Goal: Communication & Community: Share content

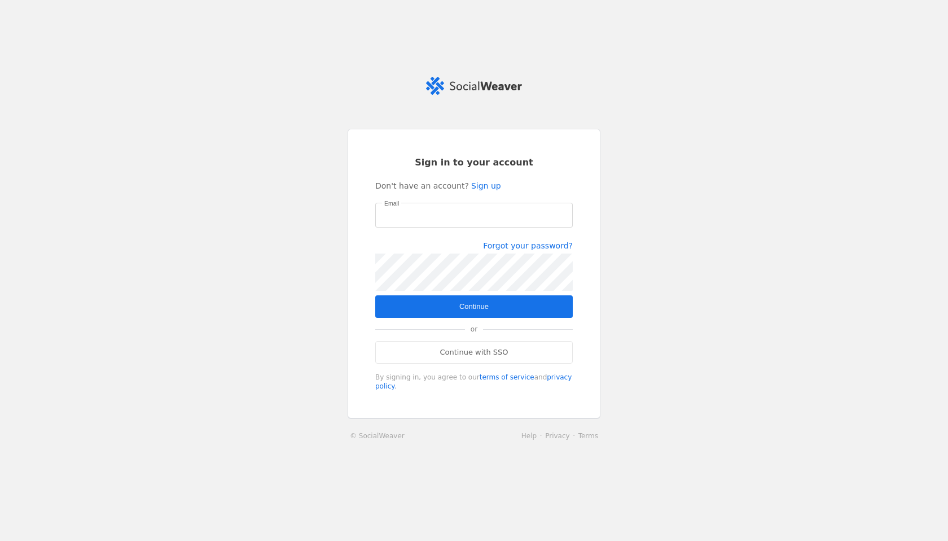
type input "[PERSON_NAME][EMAIL_ADDRESS][PERSON_NAME][DOMAIN_NAME]"
click at [450, 305] on span "submit" at bounding box center [474, 306] width 198 height 23
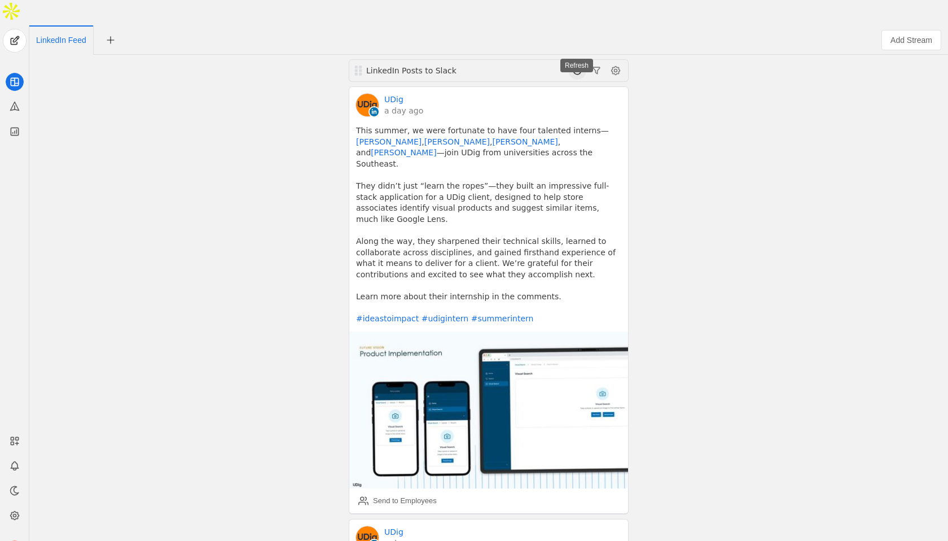
click at [579, 62] on span at bounding box center [577, 71] width 18 height 18
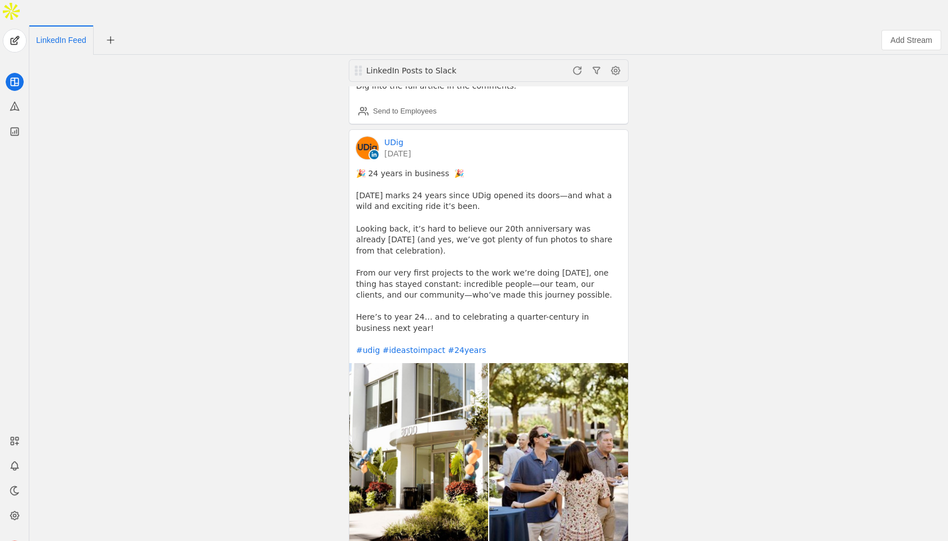
scroll to position [729, 0]
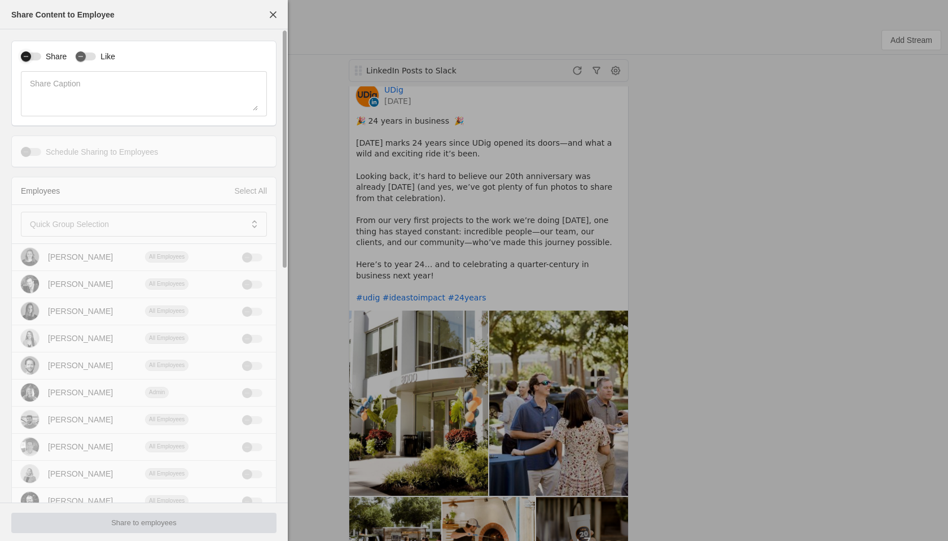
click at [36, 56] on div "button" at bounding box center [31, 56] width 20 height 8
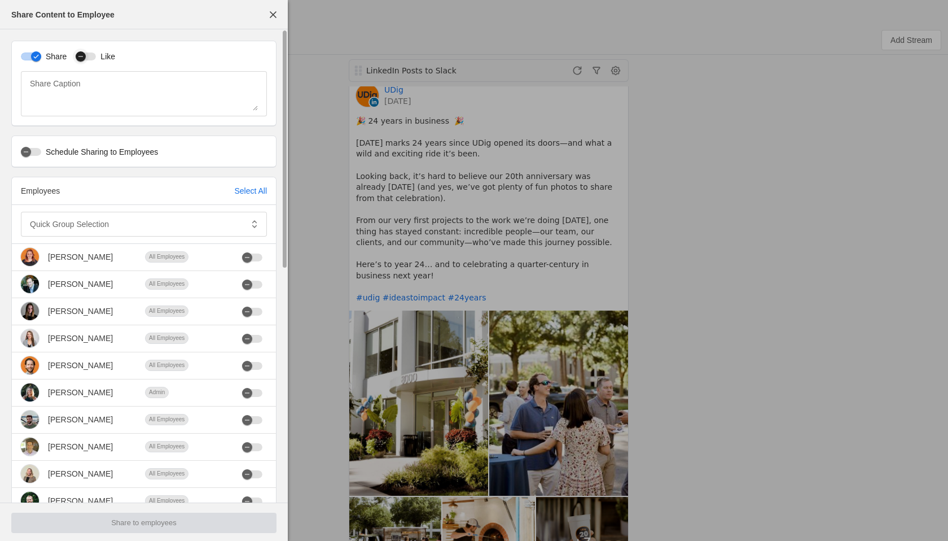
click at [93, 56] on div "button" at bounding box center [86, 56] width 20 height 8
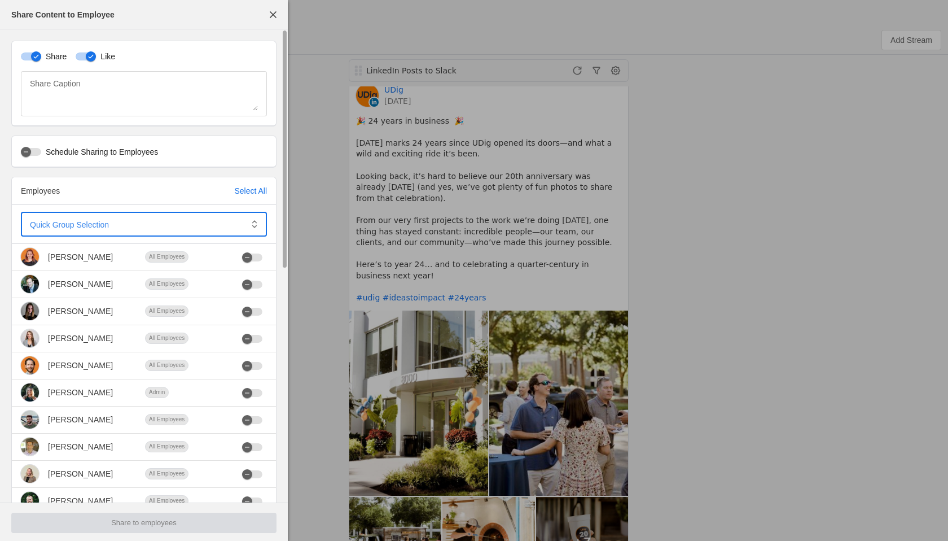
click at [126, 220] on span at bounding box center [136, 223] width 212 height 11
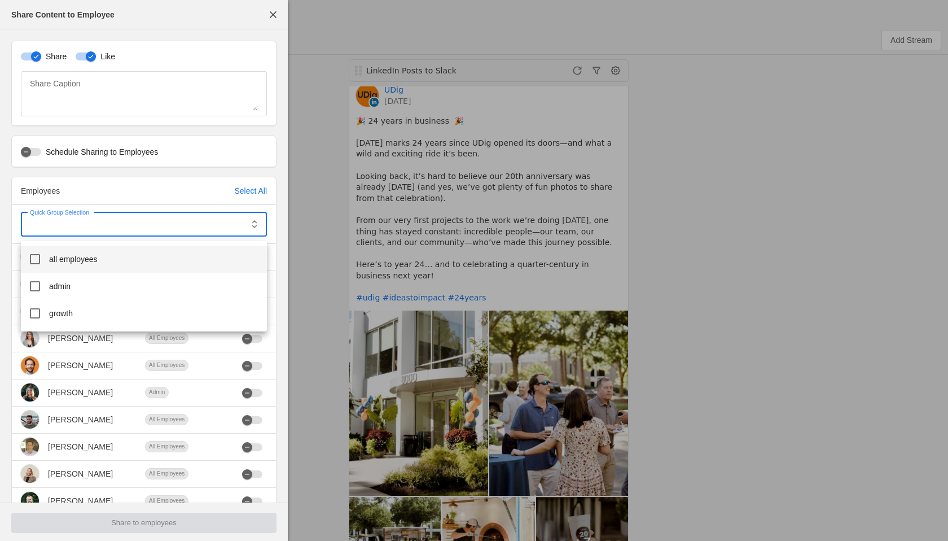
click at [111, 259] on mat-option "all employees" at bounding box center [144, 259] width 246 height 27
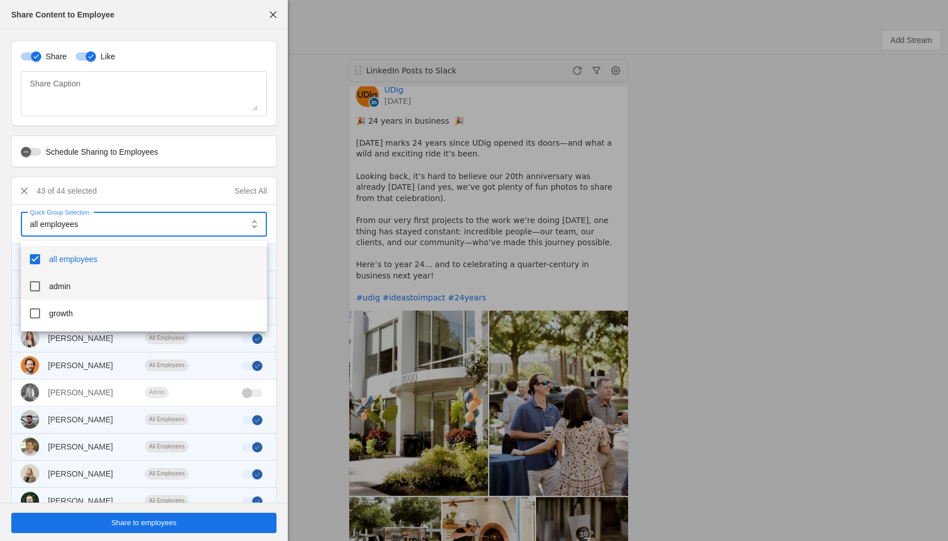
click at [87, 294] on mat-option "admin" at bounding box center [144, 286] width 246 height 27
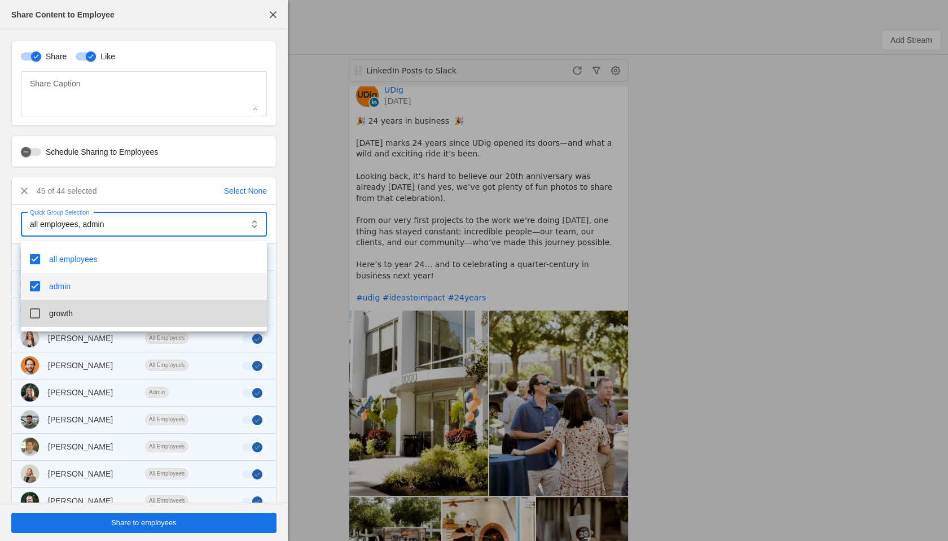
click at [85, 316] on mat-option "growth" at bounding box center [144, 313] width 246 height 27
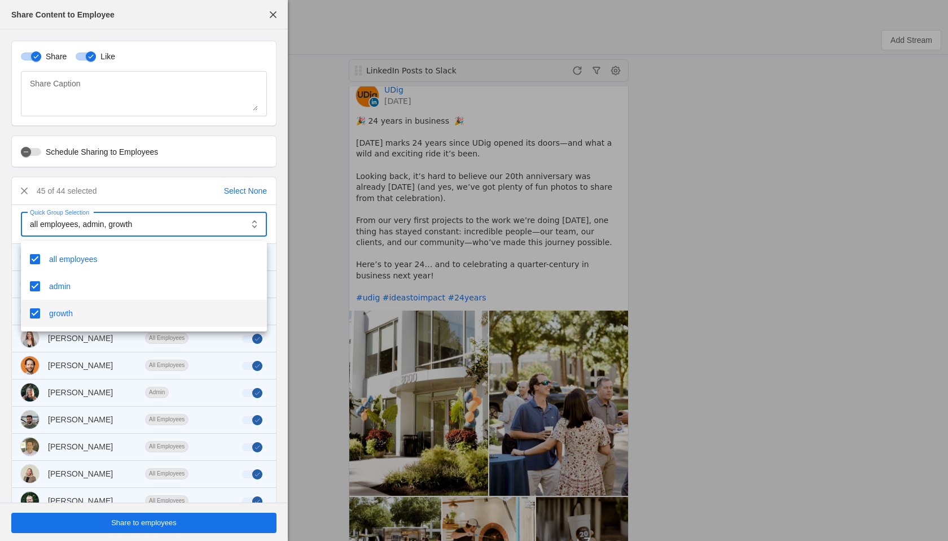
click at [143, 527] on div at bounding box center [474, 270] width 948 height 541
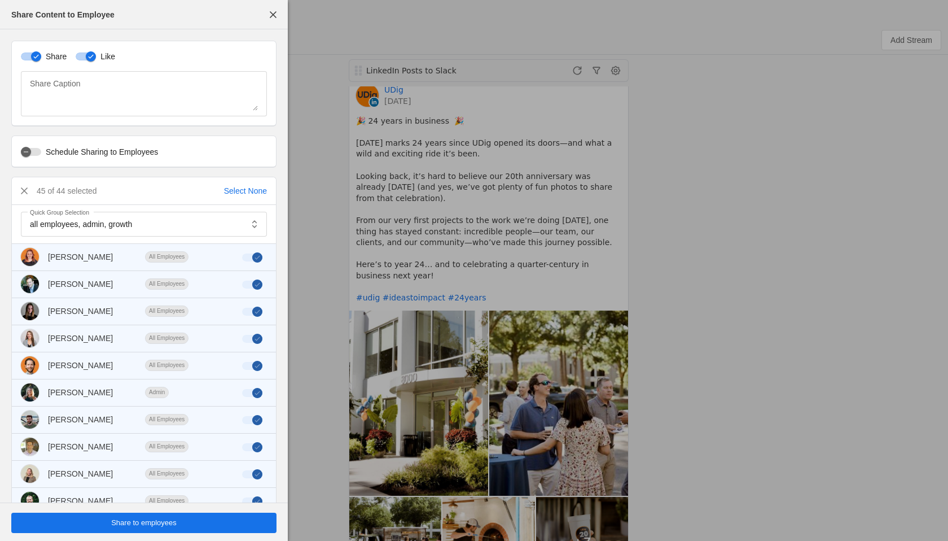
click at [178, 527] on span "undefined" at bounding box center [143, 523] width 265 height 20
